Goal: Task Accomplishment & Management: Use online tool/utility

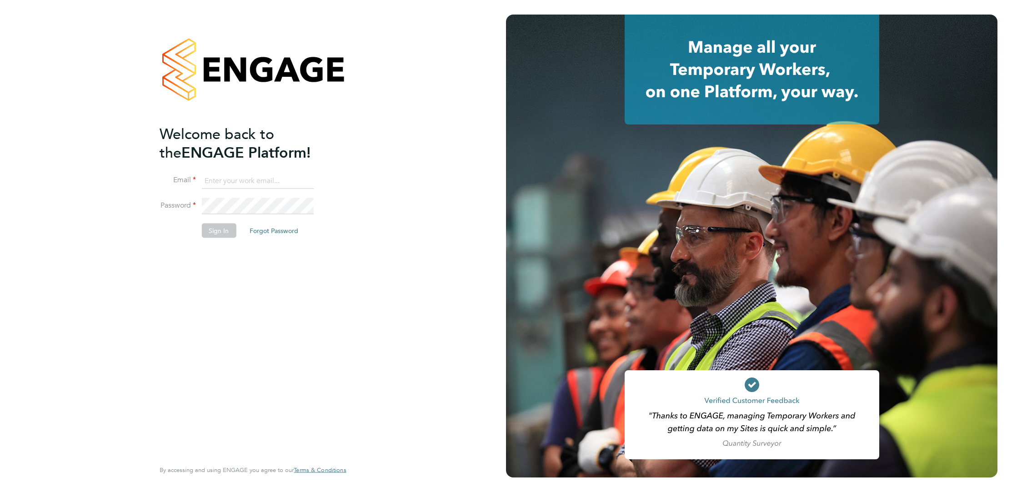
type input "elliott.ebanks@randstad.co.uk"
click at [226, 228] on button "Sign In" at bounding box center [218, 230] width 35 height 15
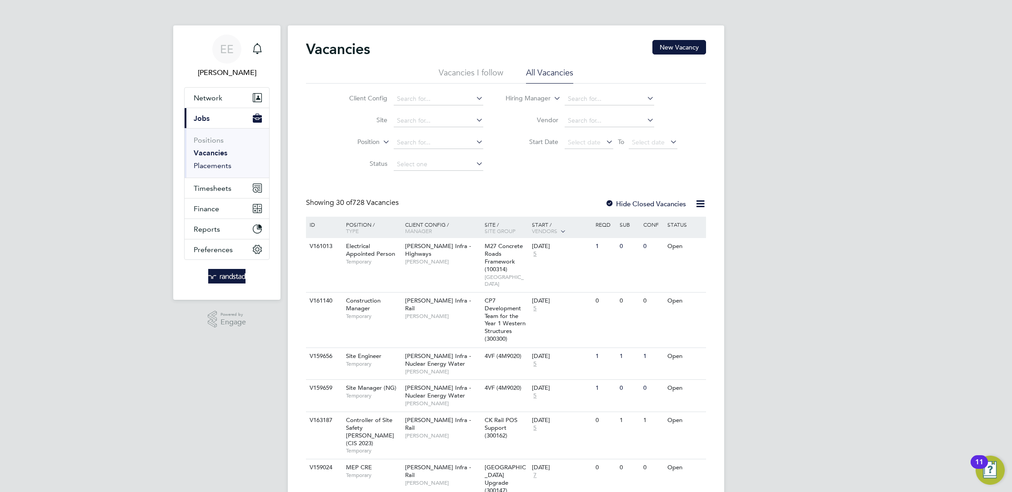
click at [218, 167] on link "Placements" at bounding box center [213, 165] width 38 height 9
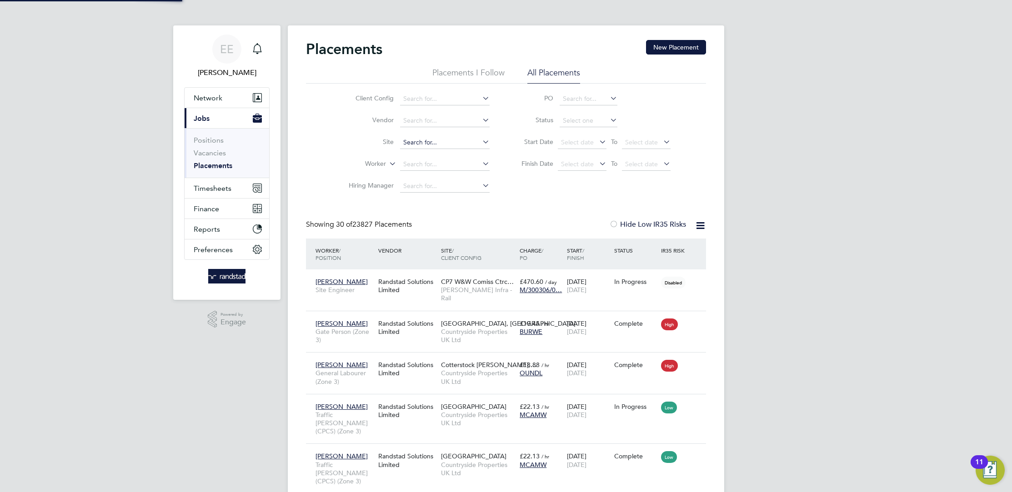
click at [419, 142] on input at bounding box center [445, 142] width 90 height 13
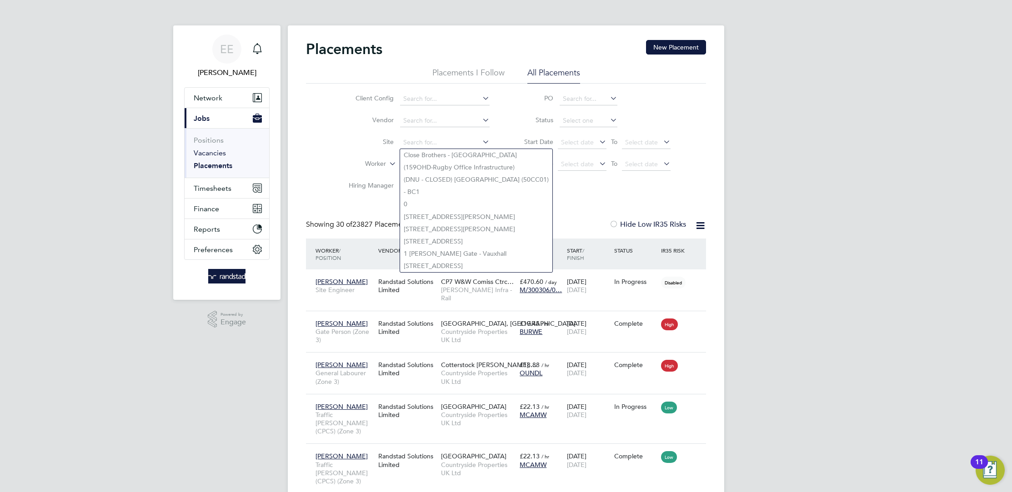
click at [220, 153] on link "Vacancies" at bounding box center [210, 153] width 32 height 9
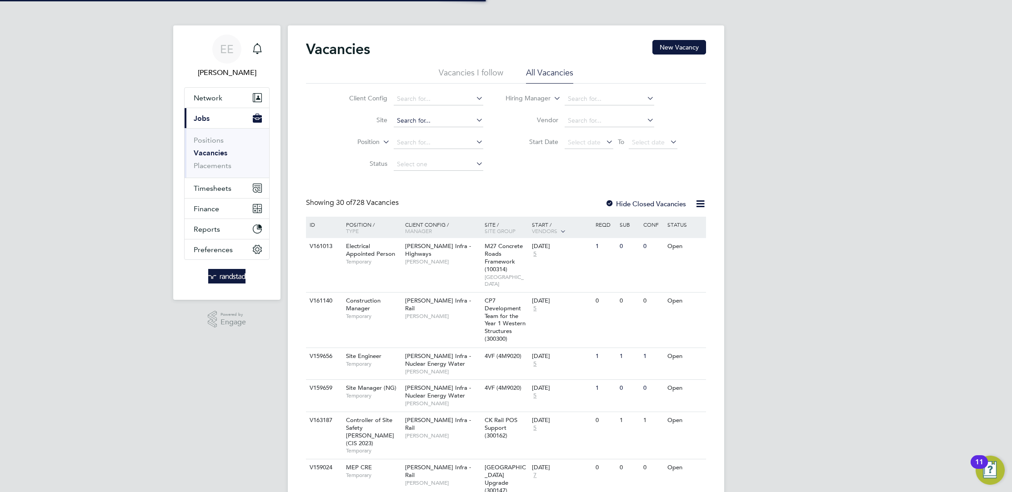
click at [426, 124] on input at bounding box center [439, 121] width 90 height 13
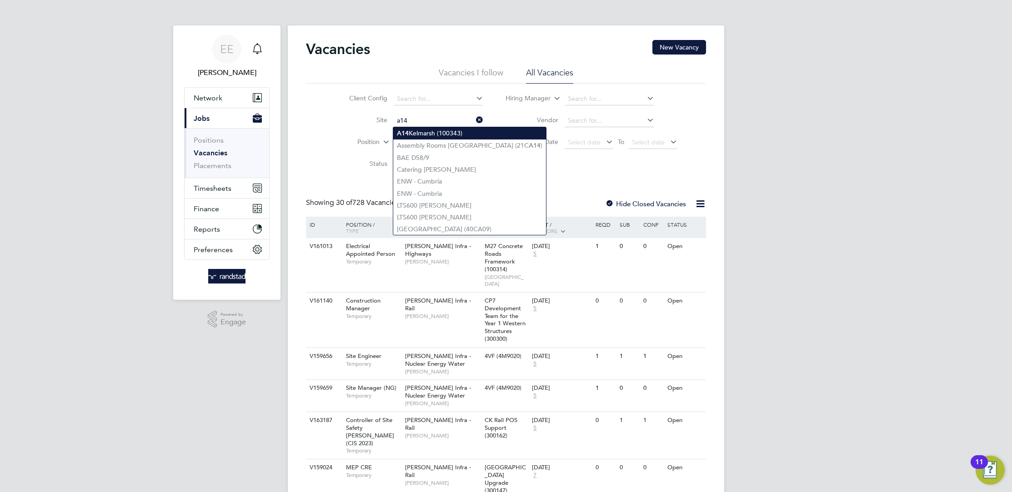
click at [431, 135] on li "A14 Kelmarsh (100343)" at bounding box center [469, 133] width 153 height 12
type input "A14 Kelmarsh (100343)"
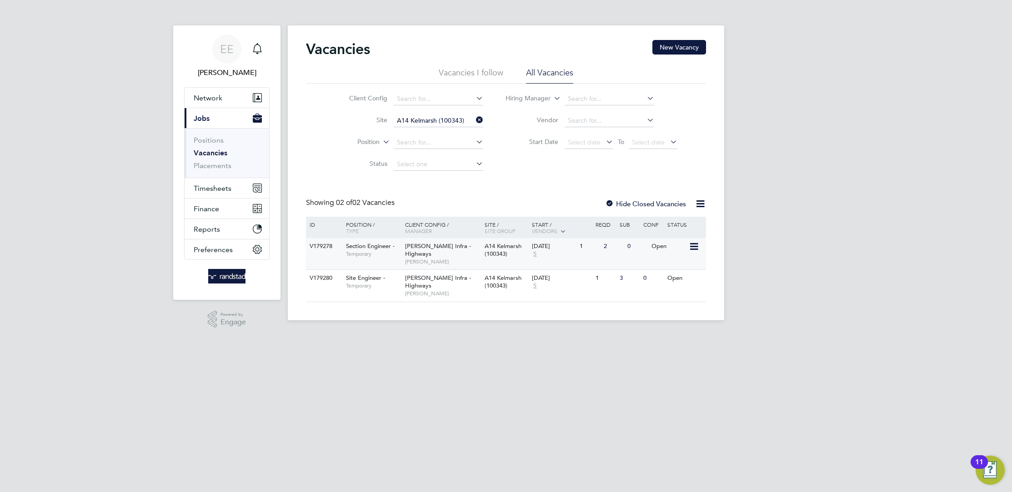
click at [471, 255] on div "Morgan Sindall Infra - Highways Rozie Reilly" at bounding box center [443, 253] width 80 height 31
click at [501, 256] on span "A14 Kelmarsh (100343)" at bounding box center [503, 249] width 37 height 15
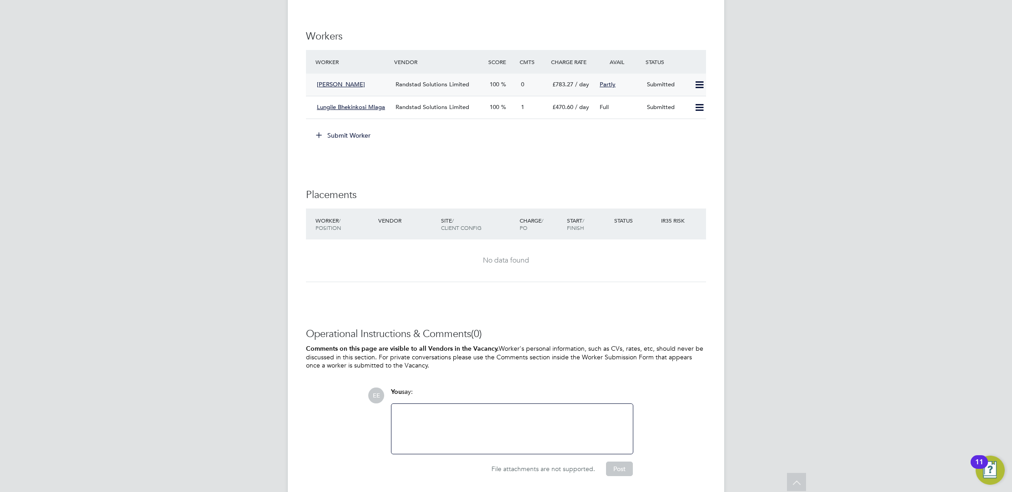
click at [528, 87] on div "0" at bounding box center [532, 84] width 31 height 15
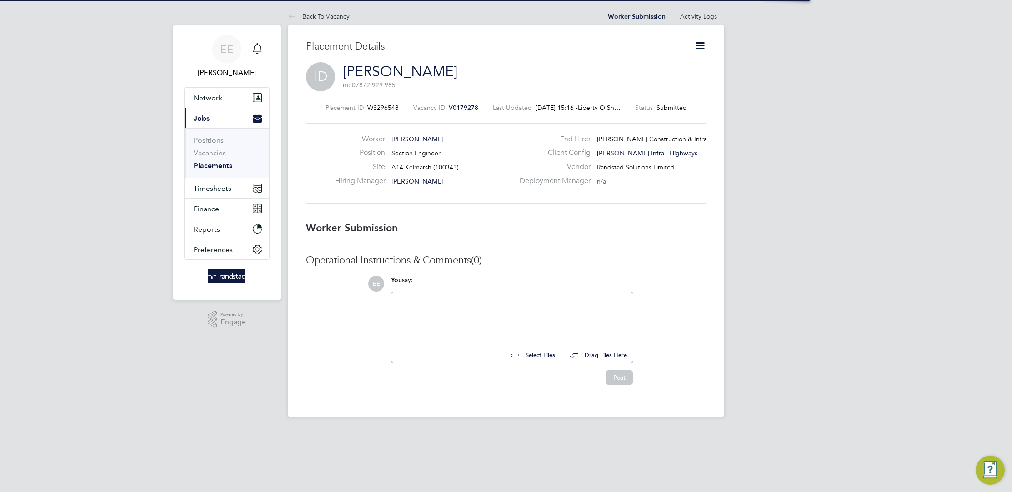
scroll to position [4, 4]
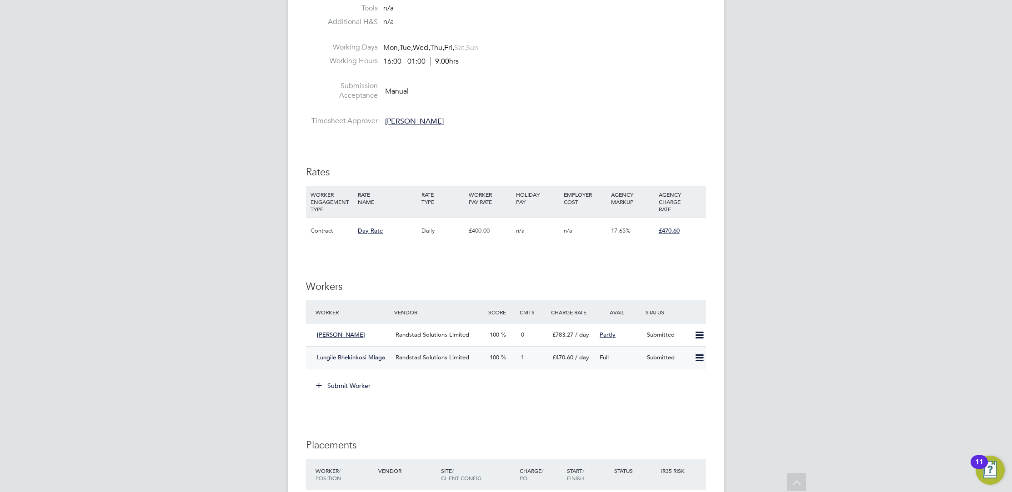
click at [565, 357] on span "£470.60" at bounding box center [562, 358] width 21 height 8
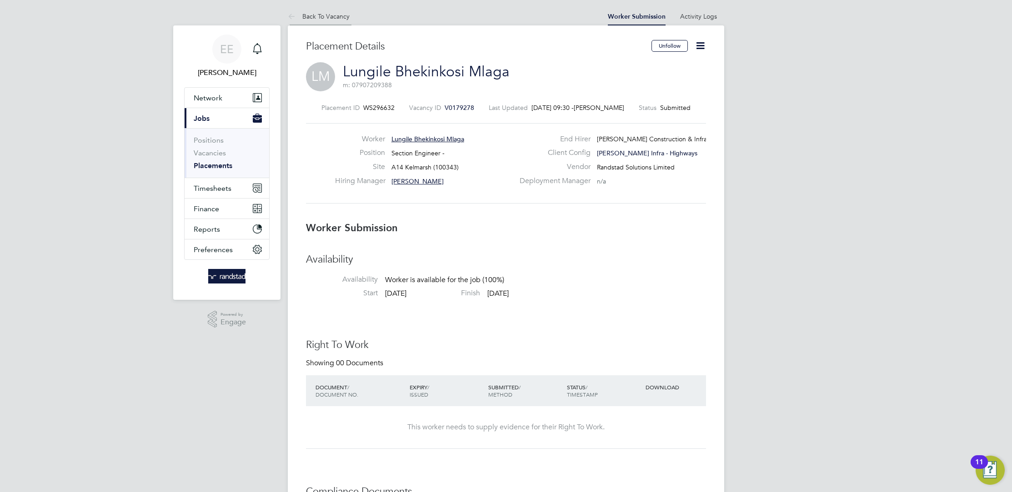
click at [306, 16] on link "Back To Vacancy" at bounding box center [319, 16] width 62 height 8
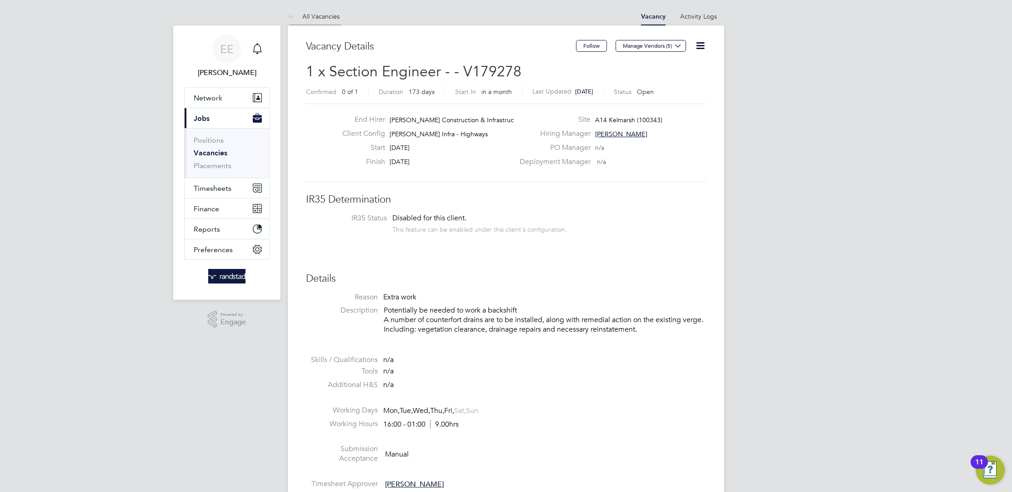
click at [318, 15] on link "All Vacancies" at bounding box center [314, 16] width 52 height 8
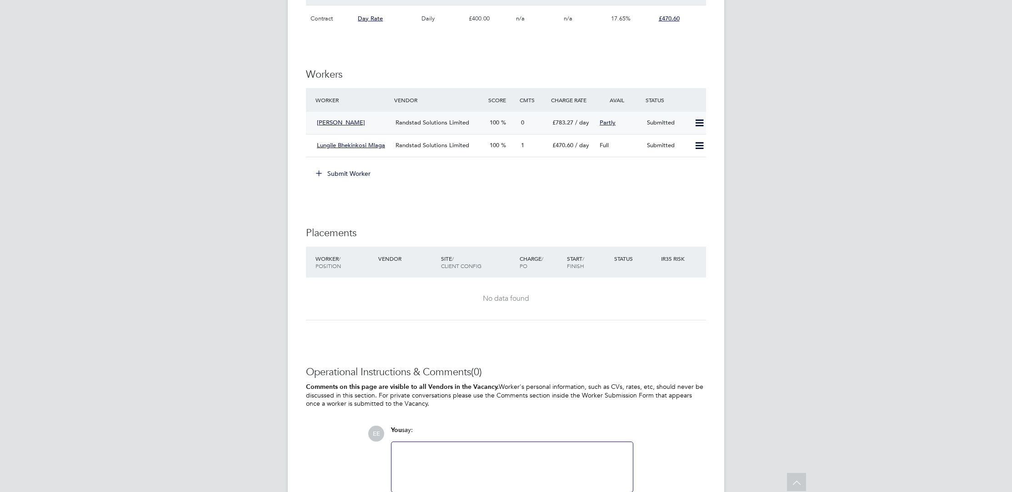
click at [382, 124] on div "[PERSON_NAME]" at bounding box center [352, 122] width 79 height 15
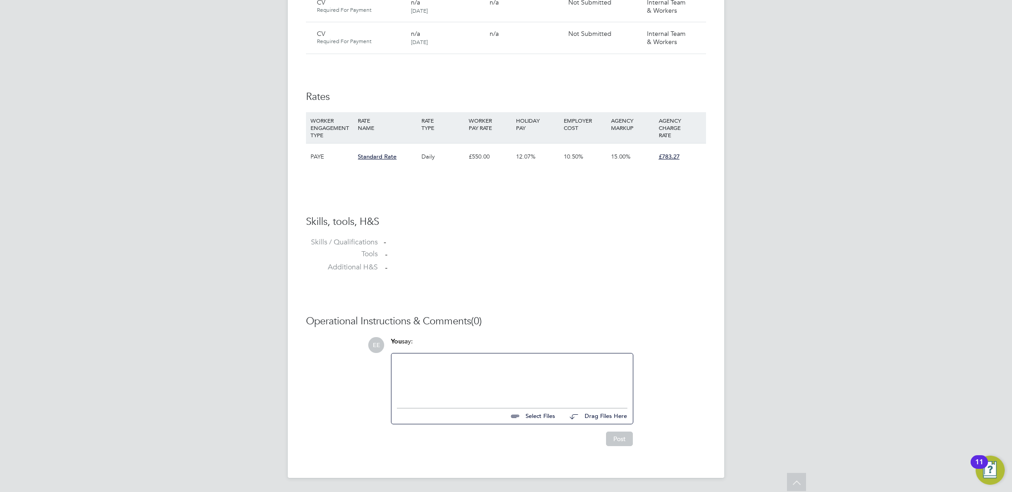
click at [531, 416] on input "file" at bounding box center [559, 415] width 136 height 13
type input "C:\fakepath\Ismaila Derry- Section Engineer .pdf"
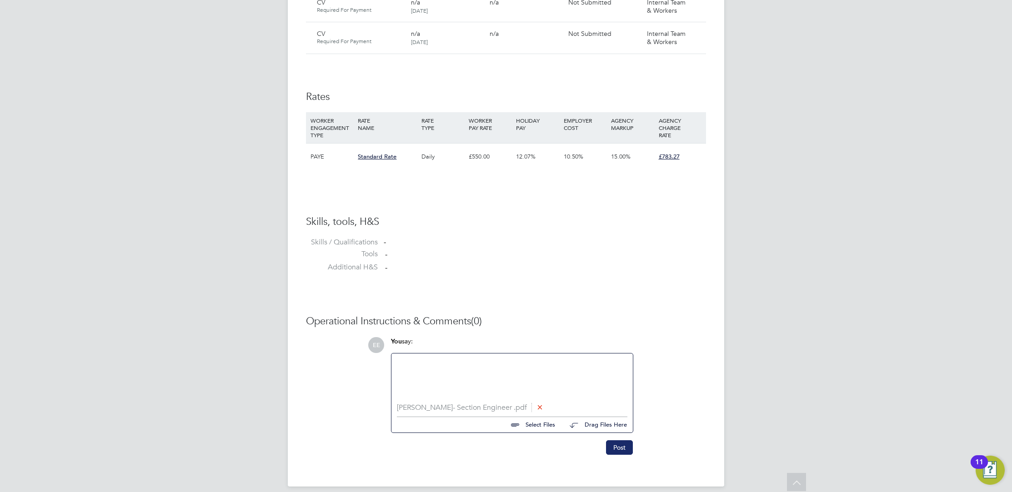
click at [618, 452] on button "Post" at bounding box center [619, 448] width 27 height 15
